Goal: Task Accomplishment & Management: Manage account settings

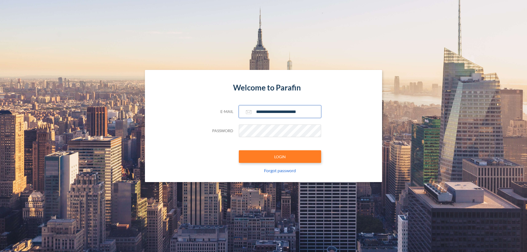
type input "**********"
click at [280, 157] on button "LOGIN" at bounding box center [280, 156] width 82 height 13
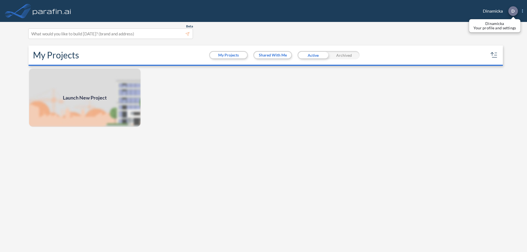
click at [513, 11] on p "D" at bounding box center [512, 11] width 3 height 5
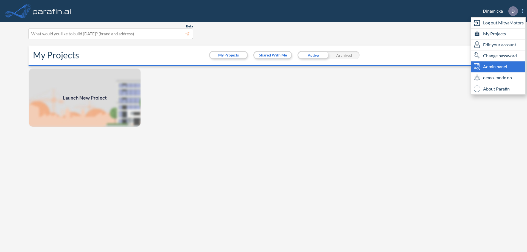
click at [498, 67] on span "Admin panel" at bounding box center [495, 66] width 24 height 7
